Goal: Information Seeking & Learning: Learn about a topic

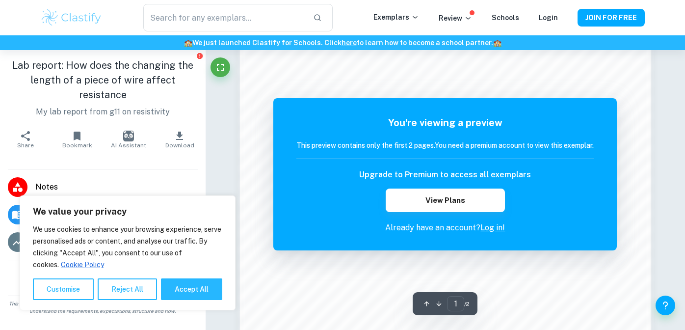
scroll to position [865, 0]
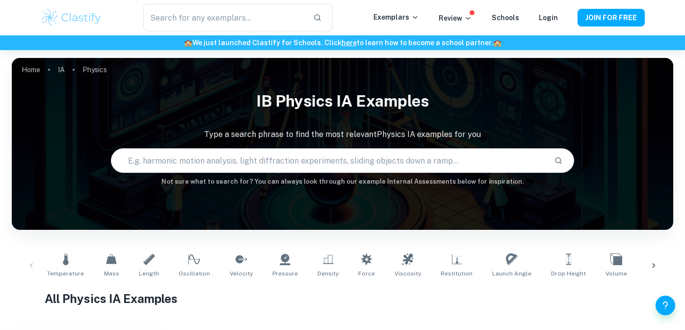
scroll to position [438, 0]
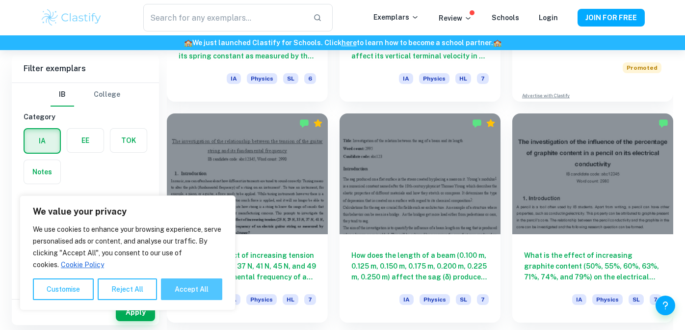
click at [174, 288] on button "Accept All" at bounding box center [191, 289] width 61 height 22
checkbox input "true"
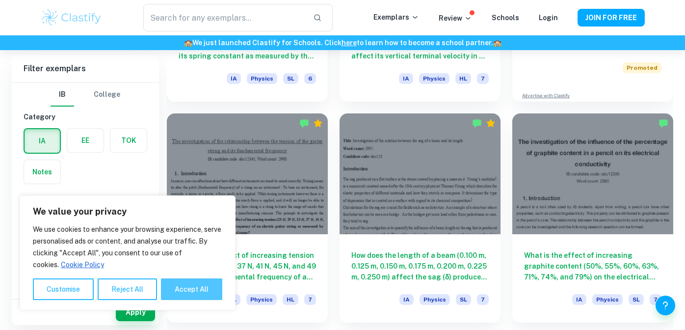
checkbox input "true"
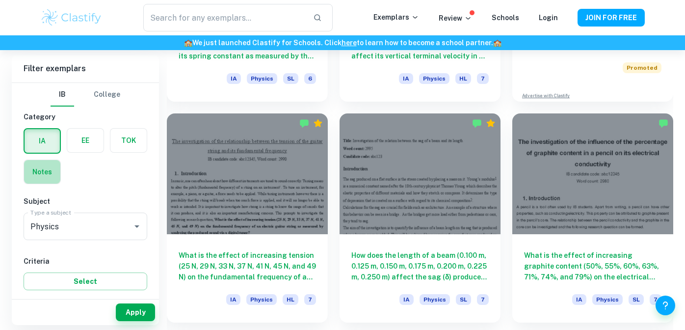
click at [52, 177] on label "button" at bounding box center [42, 172] width 36 height 24
click at [0, 0] on input "radio" at bounding box center [0, 0] width 0 height 0
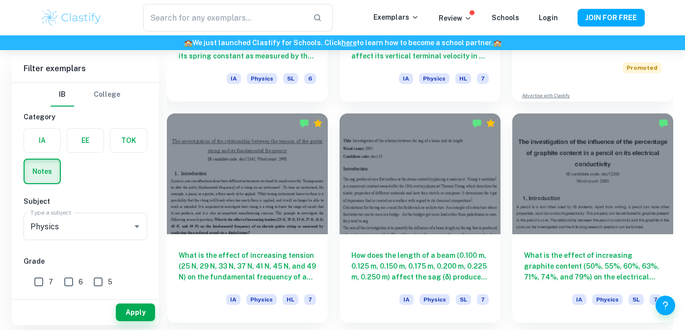
click at [38, 282] on input "7" at bounding box center [39, 282] width 20 height 20
checkbox input "true"
click at [121, 311] on button "Apply" at bounding box center [135, 312] width 39 height 18
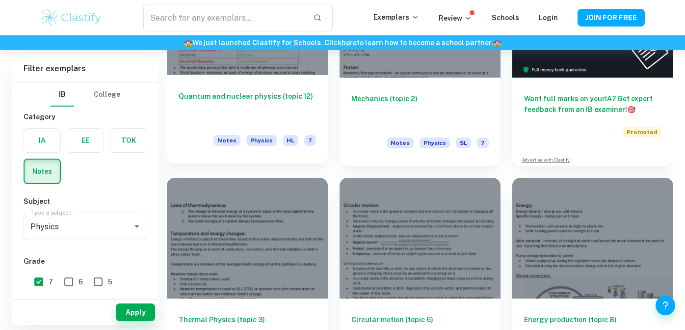
scroll to position [165, 0]
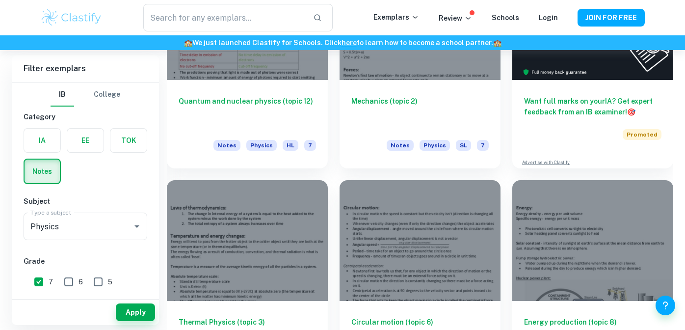
click at [55, 137] on label "button" at bounding box center [42, 141] width 36 height 24
click at [0, 0] on input "radio" at bounding box center [0, 0] width 0 height 0
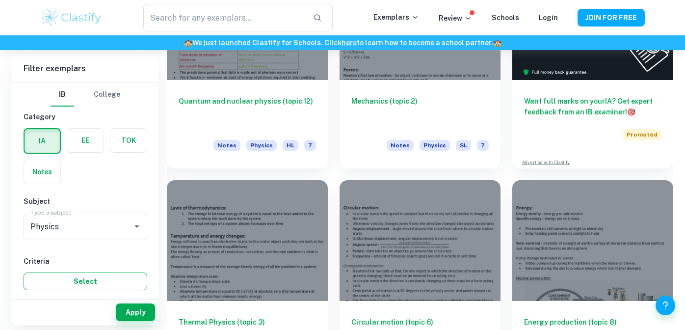
click at [89, 283] on button "Select" at bounding box center [86, 281] width 124 height 18
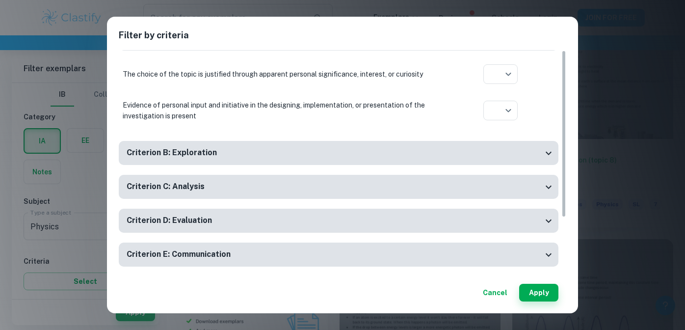
scroll to position [0, 0]
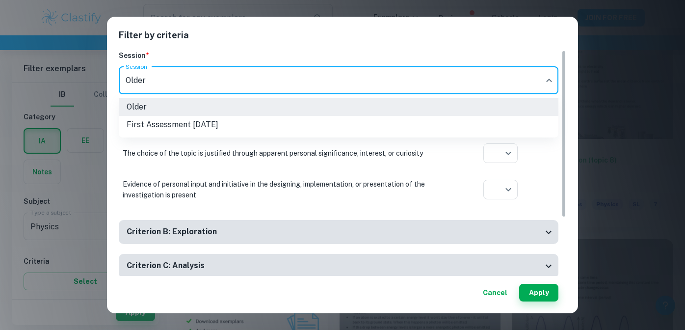
click at [184, 91] on div at bounding box center [342, 165] width 685 height 330
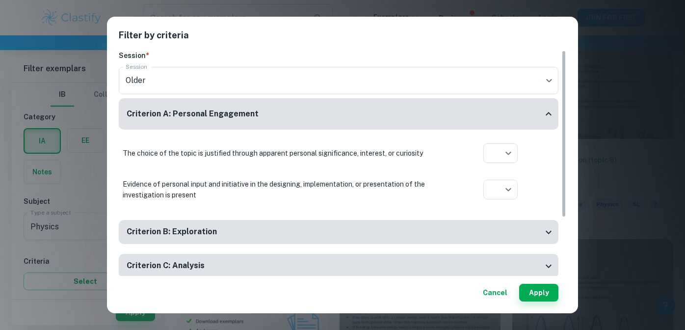
click at [84, 217] on div "Filter by criteria Session * Session Older current Session Criterion A: Persona…" at bounding box center [342, 165] width 685 height 330
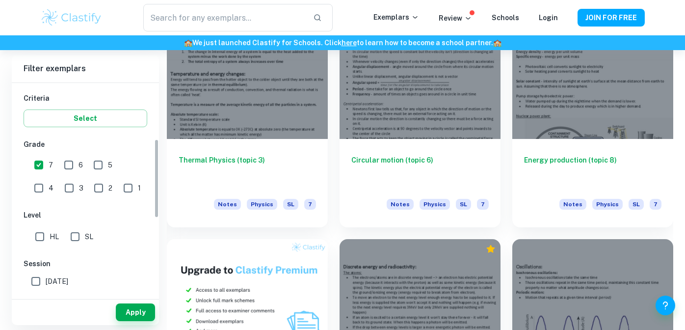
scroll to position [164, 0]
click at [73, 169] on input "6" at bounding box center [69, 164] width 20 height 20
checkbox input "true"
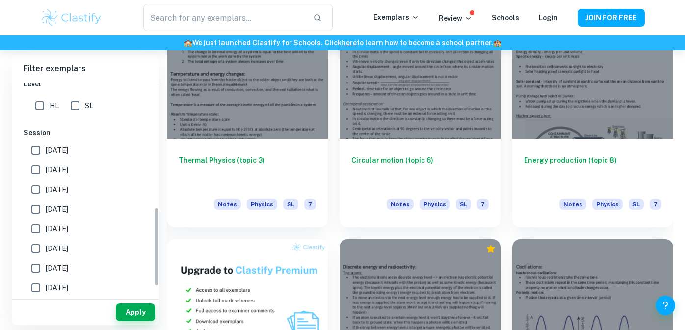
scroll to position [355, 0]
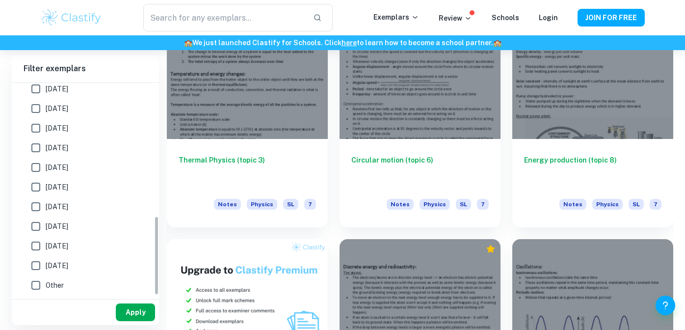
click at [125, 310] on button "Apply" at bounding box center [135, 312] width 39 height 18
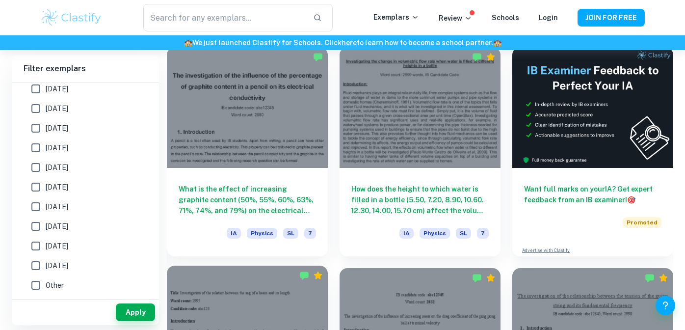
scroll to position [355, 0]
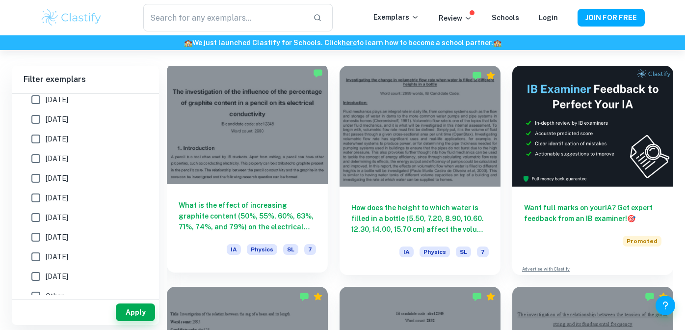
click at [256, 202] on h6 "What is the effect of increasing graphite content (50%, 55%, 60%, 63%, 71%, 74%…" at bounding box center [247, 216] width 137 height 32
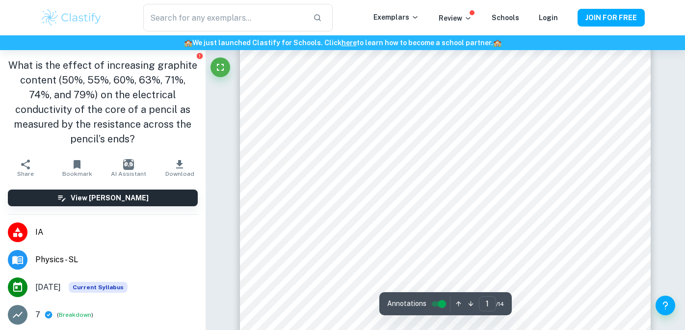
scroll to position [55, 0]
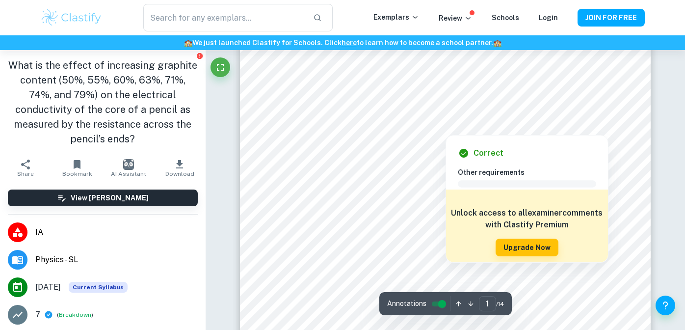
click at [418, 131] on div at bounding box center [445, 127] width 109 height 9
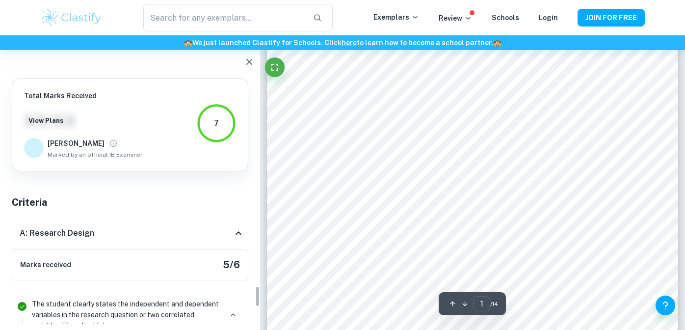
scroll to position [2415, 0]
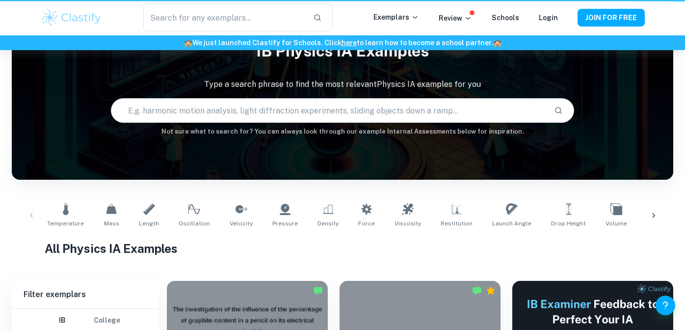
scroll to position [265, 0]
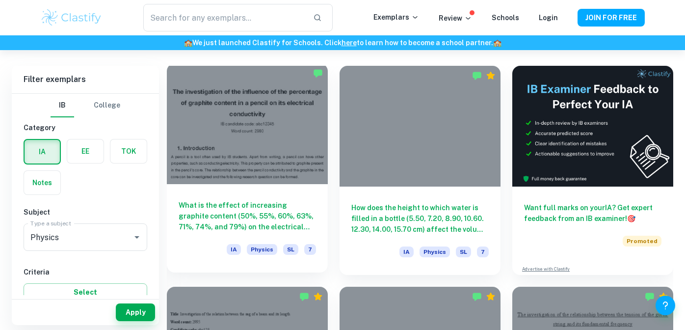
click at [256, 125] on div at bounding box center [247, 123] width 161 height 121
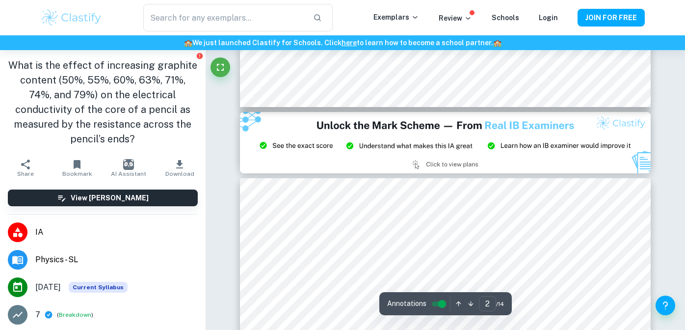
scroll to position [1188, 0]
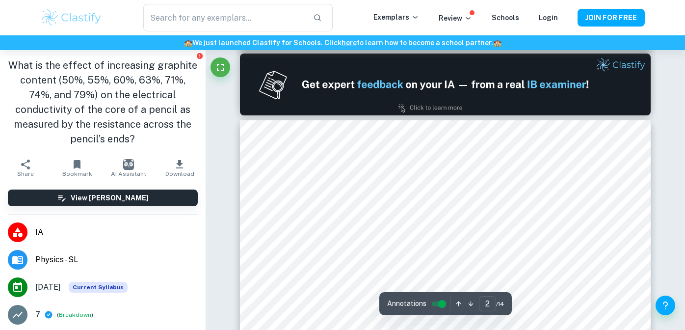
type input "1"
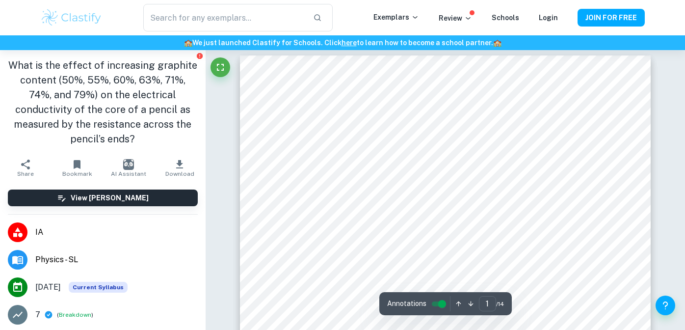
scroll to position [0, 0]
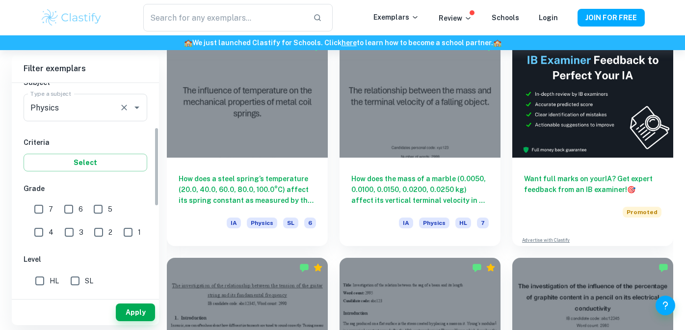
scroll to position [130, 0]
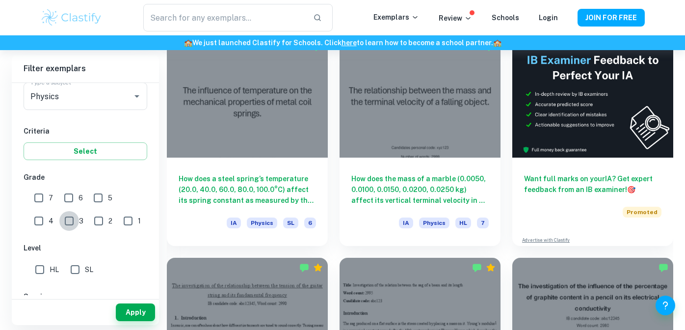
click at [59, 221] on input "3" at bounding box center [69, 221] width 20 height 20
checkbox input "true"
click at [134, 315] on button "Apply" at bounding box center [135, 312] width 39 height 18
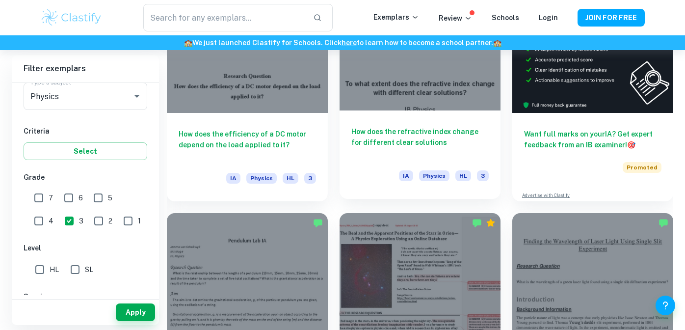
scroll to position [337, 0]
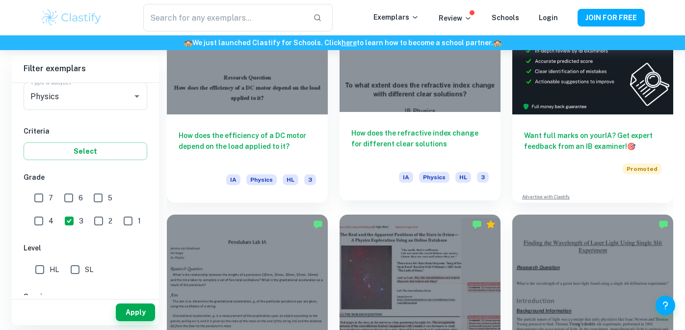
click at [401, 101] on div at bounding box center [420, 51] width 161 height 121
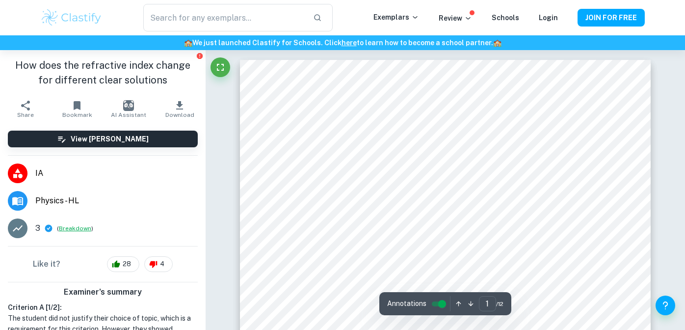
click at [70, 229] on button "Breakdown" at bounding box center [75, 228] width 32 height 9
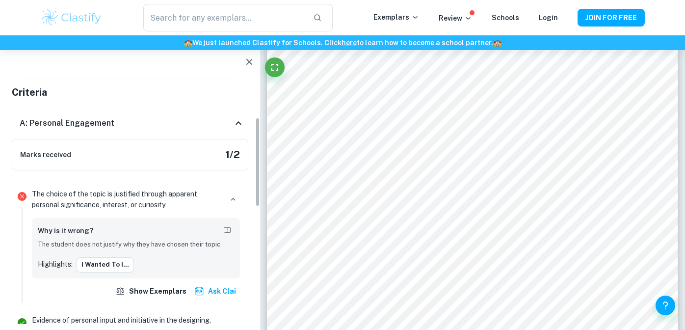
scroll to position [112, 0]
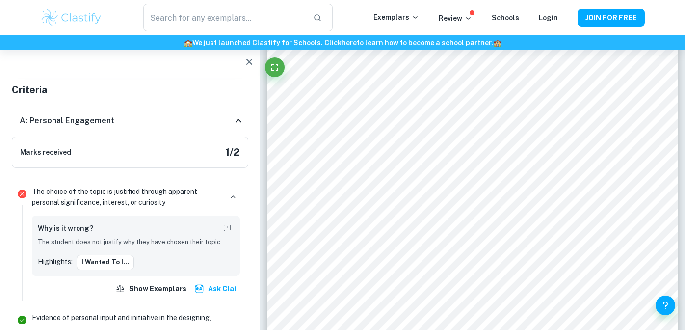
click at [240, 119] on icon at bounding box center [239, 121] width 12 height 12
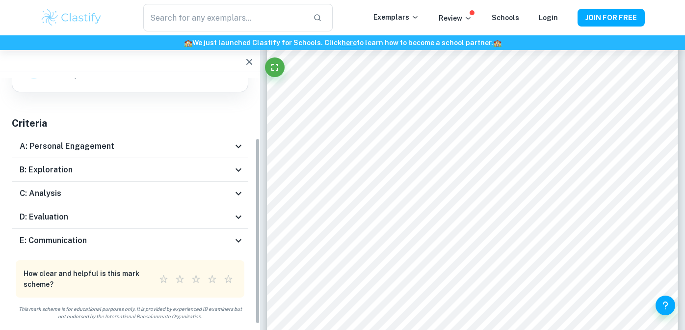
scroll to position [79, 0]
click at [240, 119] on h5 "Criteria" at bounding box center [130, 123] width 236 height 15
click at [239, 139] on div "A: Personal Engagement" at bounding box center [130, 146] width 236 height 24
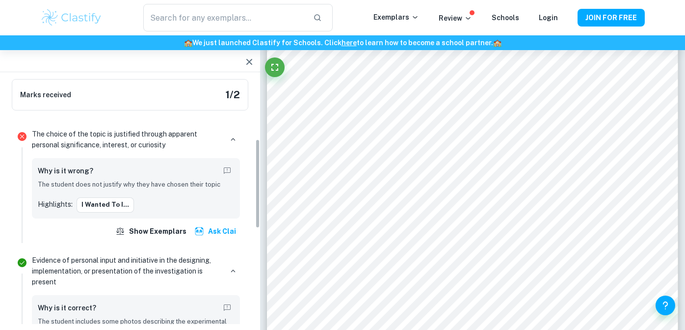
scroll to position [171, 0]
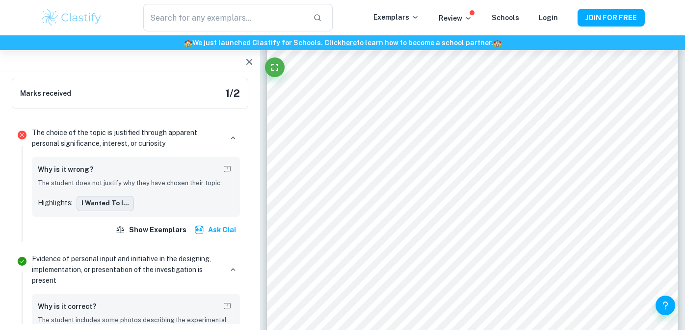
click at [119, 205] on button "I wanted to i..." at bounding box center [105, 203] width 57 height 15
click at [159, 179] on p "The student does not justify why they have chosen their topic" at bounding box center [136, 183] width 196 height 10
click at [163, 183] on p "The student does not justify why they have chosen their topic" at bounding box center [136, 183] width 196 height 10
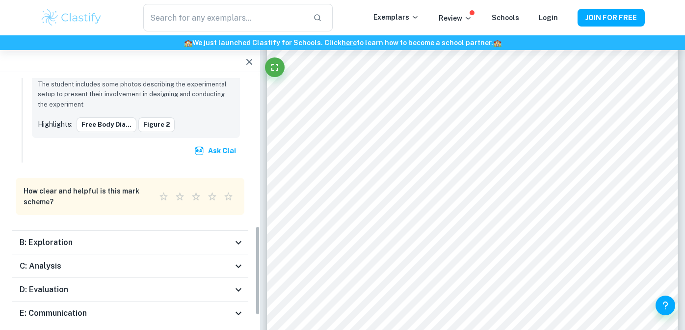
scroll to position [411, 0]
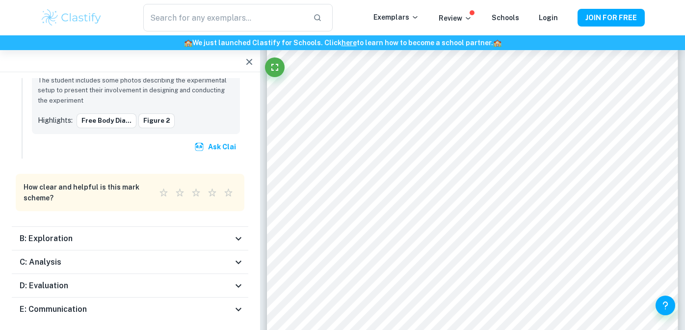
click at [104, 243] on div "B: Exploration" at bounding box center [126, 239] width 213 height 12
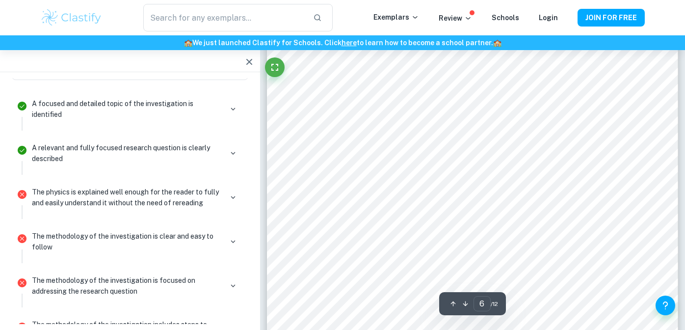
scroll to position [2877, 0]
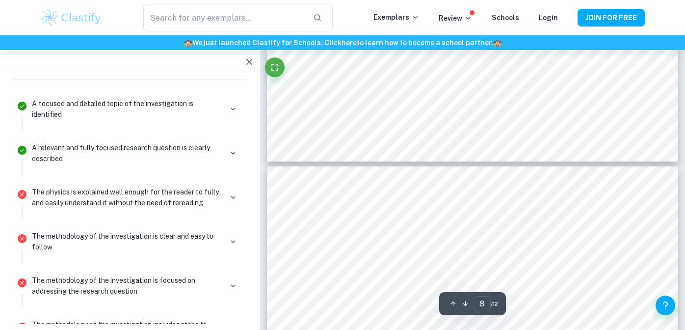
type input "7"
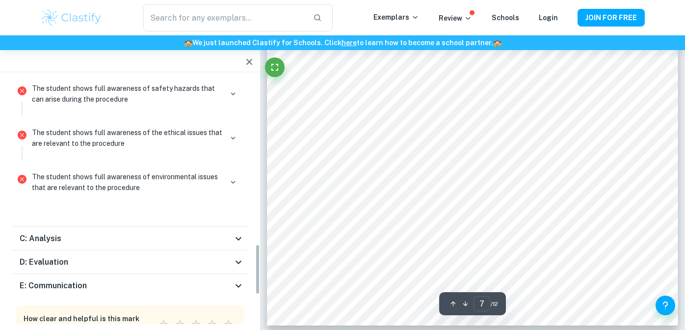
scroll to position [945, 0]
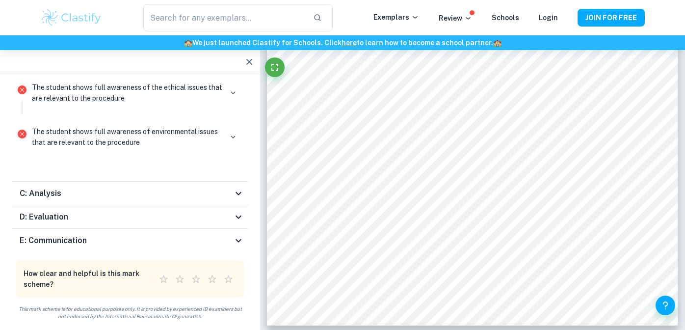
click at [187, 235] on div "E: Communication" at bounding box center [126, 241] width 213 height 12
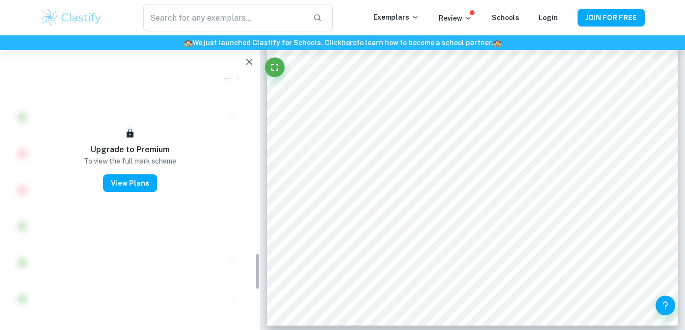
scroll to position [1140, 0]
click at [250, 63] on icon "button" at bounding box center [249, 62] width 6 height 6
